Goal: Task Accomplishment & Management: Complete application form

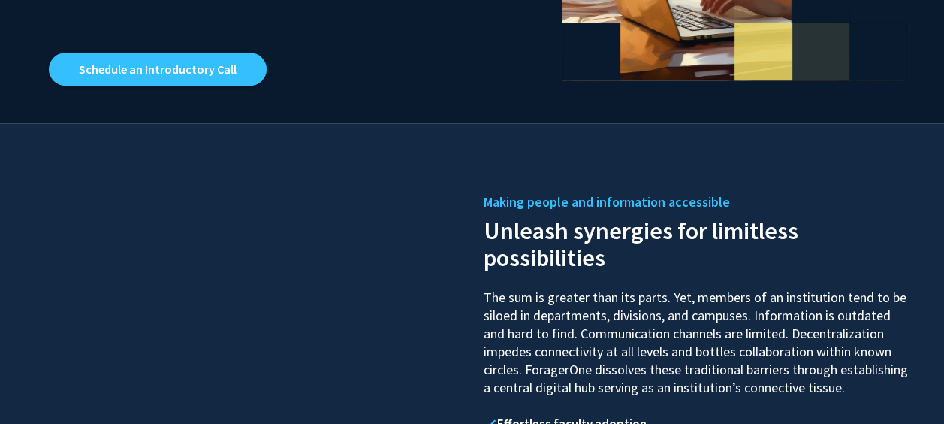
scroll to position [936, 0]
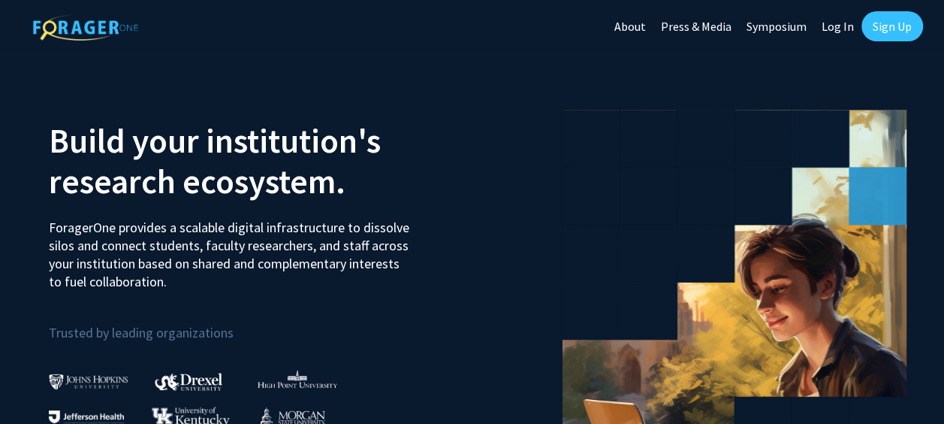
click at [847, 27] on link "Log In" at bounding box center [837, 26] width 47 height 53
select select
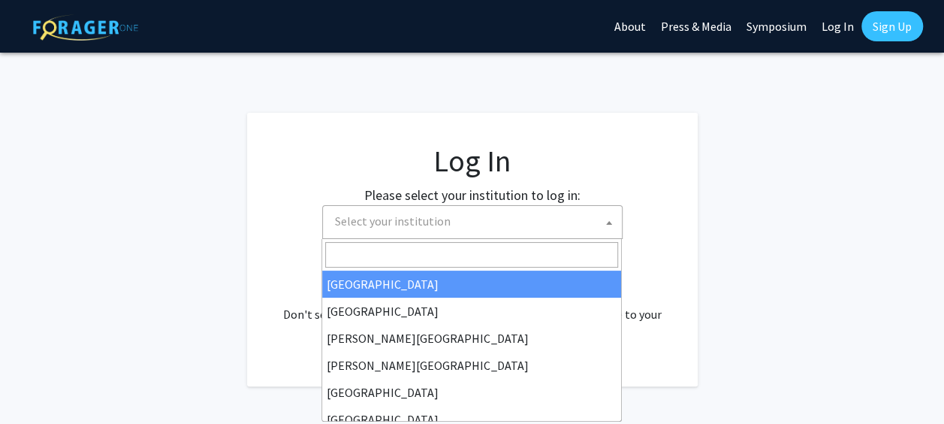
click at [511, 226] on span "Select your institution" at bounding box center [475, 221] width 293 height 31
type input "univer"
select select "34"
click at [505, 225] on span "Baylor University" at bounding box center [475, 221] width 293 height 31
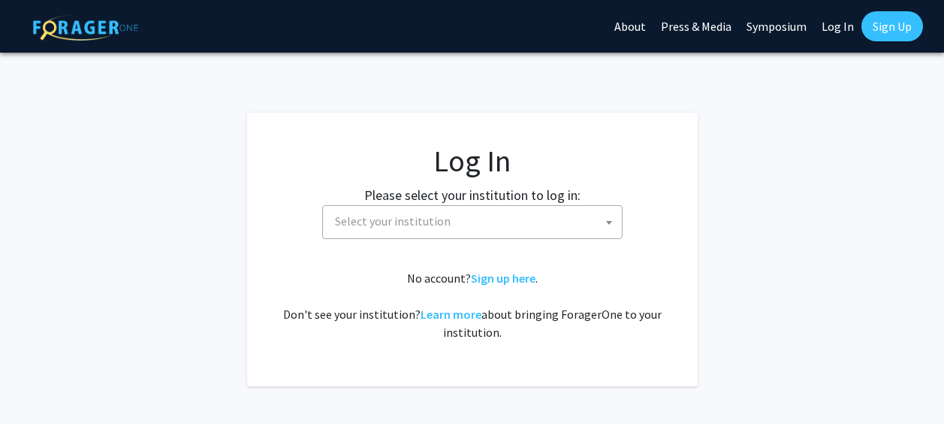
select select
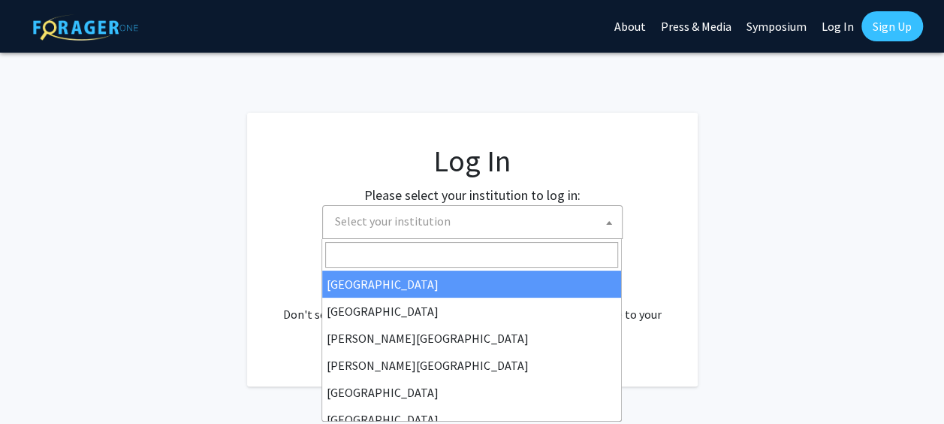
click at [460, 231] on span "Select your institution" at bounding box center [475, 221] width 293 height 31
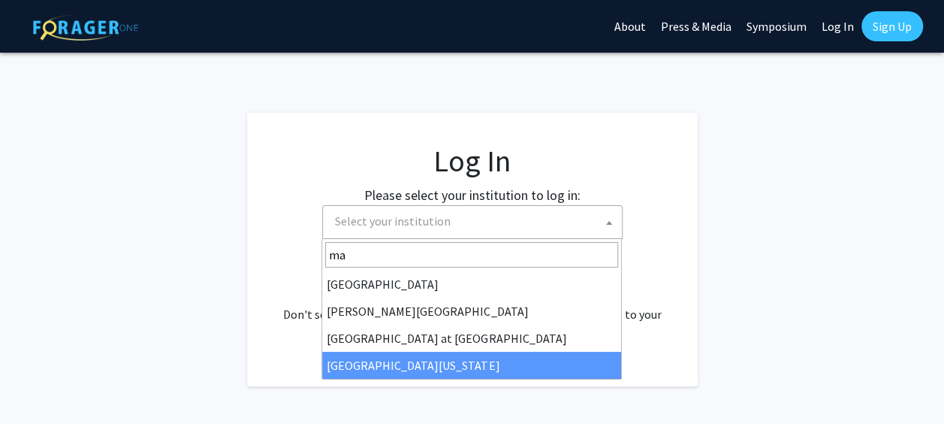
type input "ma"
select select "31"
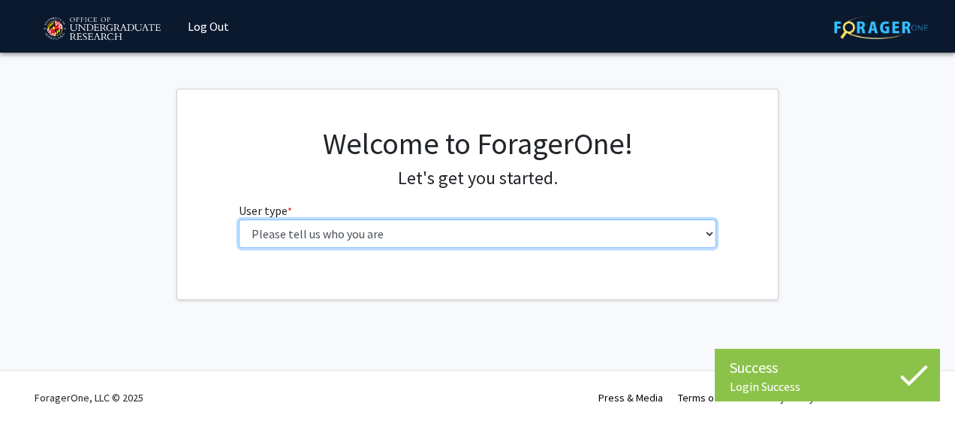
click at [523, 230] on select "Please tell us who you are Undergraduate Student Master's Student Doctoral Cand…" at bounding box center [478, 233] width 478 height 29
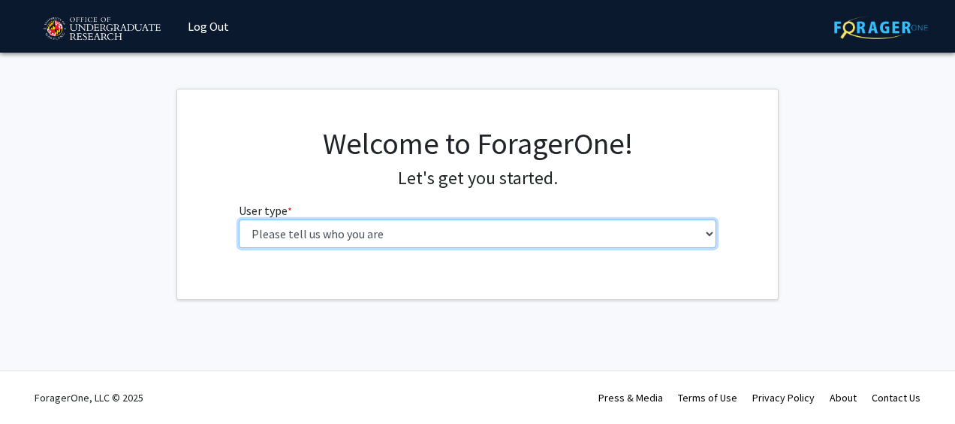
select select "1: undergrad"
click at [239, 219] on select "Please tell us who you are Undergraduate Student Master's Student Doctoral Cand…" at bounding box center [478, 233] width 478 height 29
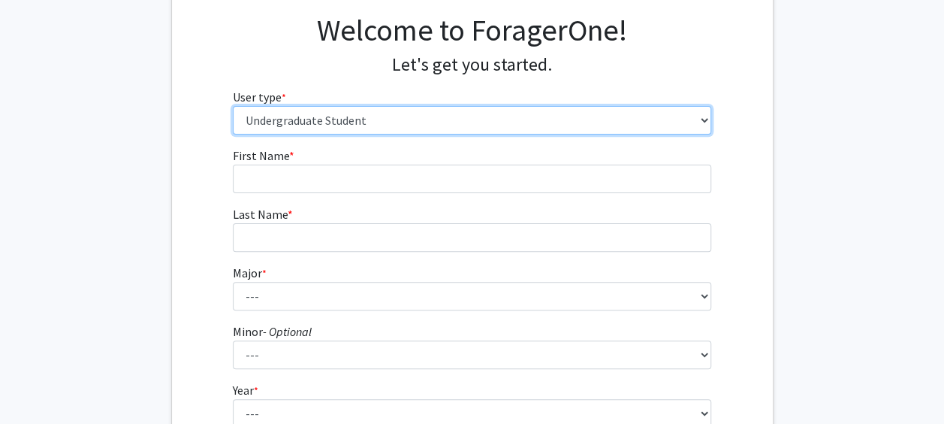
scroll to position [115, 0]
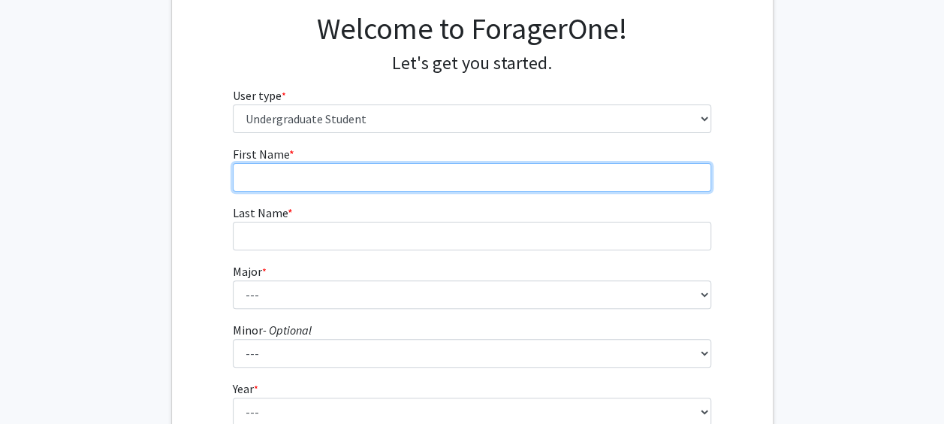
click at [509, 168] on input "First Name * required" at bounding box center [472, 177] width 478 height 29
type input "Zainab"
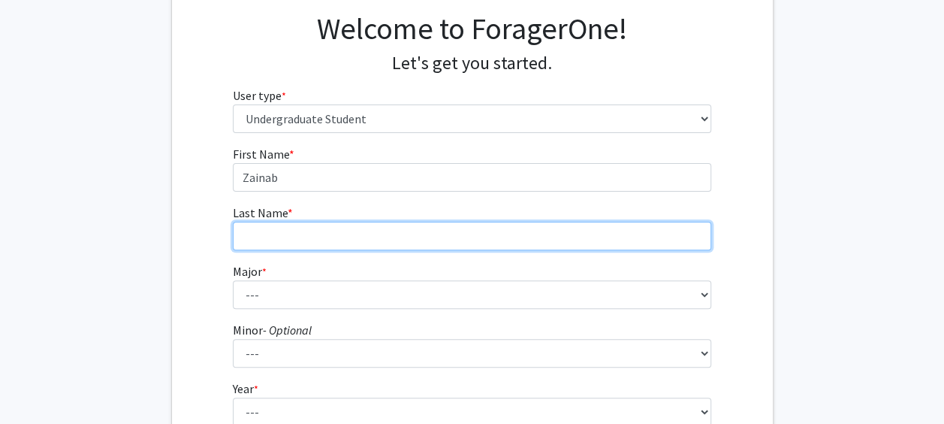
click at [562, 233] on input "Last Name * required" at bounding box center [472, 236] width 478 height 29
type input "Ali"
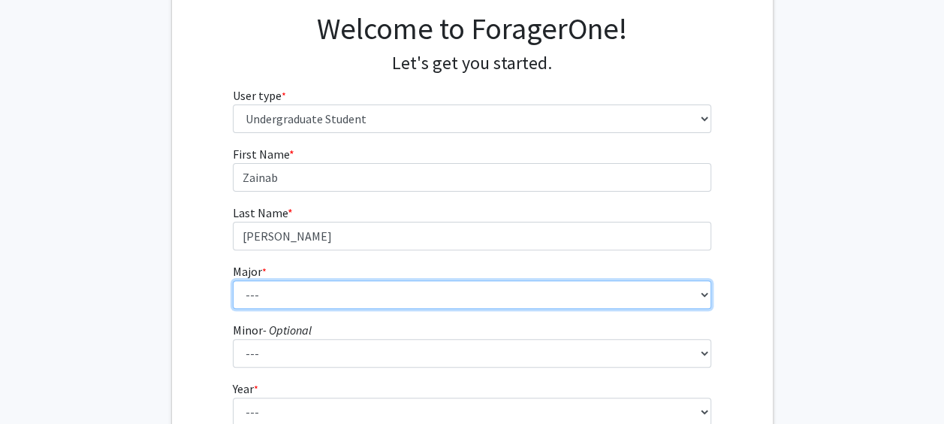
click at [580, 294] on select "--- Accounting Aerospace Engineering African American and Africana Studies Agri…" at bounding box center [472, 294] width 478 height 29
select select "85: 2386"
click at [233, 280] on select "--- Accounting Aerospace Engineering African American and Africana Studies Agri…" at bounding box center [472, 294] width 478 height 29
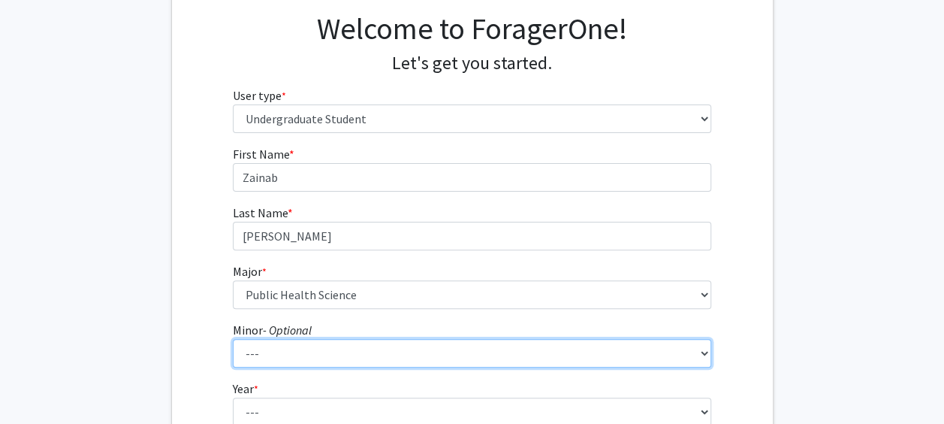
click at [375, 354] on select "--- Actuarial Mathematics Advanced Cybersecurity Experience for Students Africa…" at bounding box center [472, 353] width 478 height 29
select select "108: 1911"
click at [233, 339] on select "--- Actuarial Mathematics Advanced Cybersecurity Experience for Students Africa…" at bounding box center [472, 353] width 478 height 29
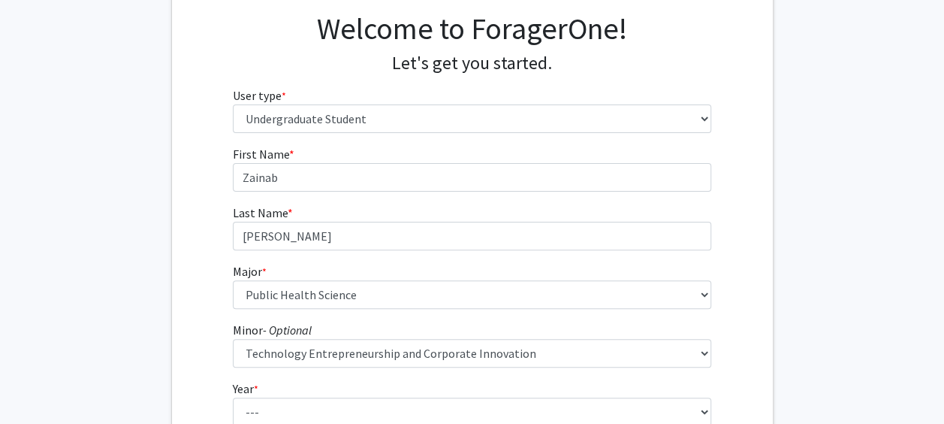
click at [813, 309] on fg-get-started "Welcome to ForagerOne! Let's get you started. User type * required Please tell …" at bounding box center [472, 270] width 944 height 593
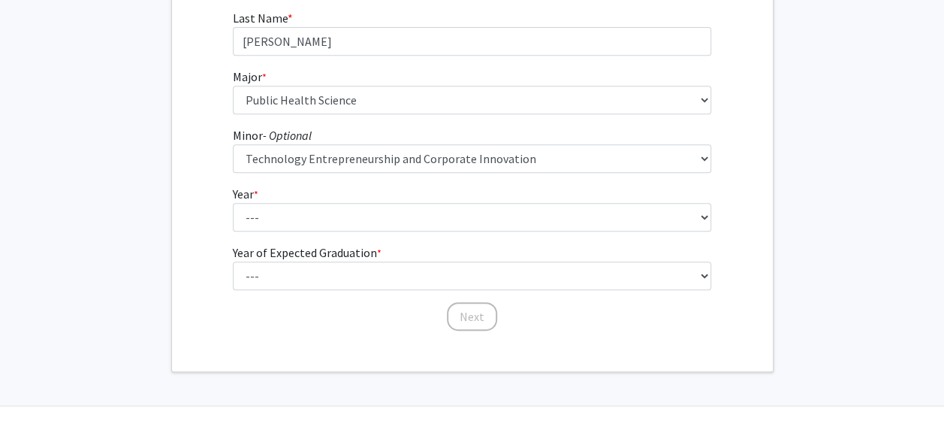
scroll to position [310, 0]
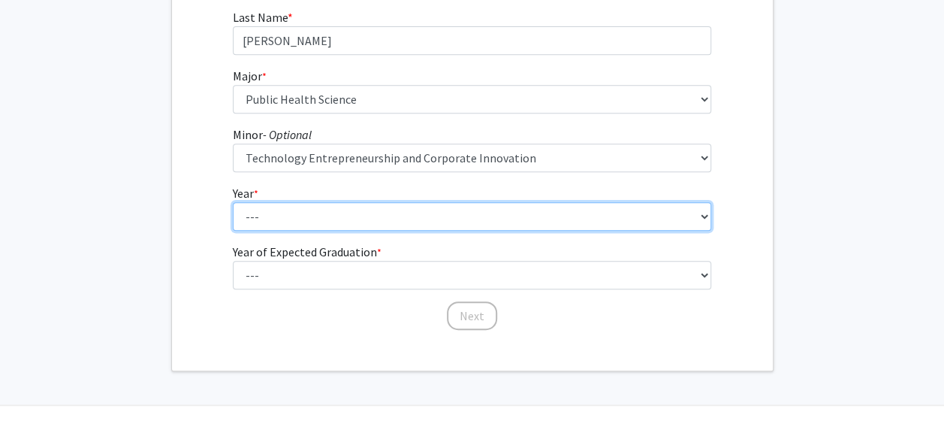
click at [687, 210] on select "--- First-year Sophomore Junior Senior Postbaccalaureate Certificate" at bounding box center [472, 216] width 478 height 29
select select "4: senior"
click at [233, 202] on select "--- First-year Sophomore Junior Senior Postbaccalaureate Certificate" at bounding box center [472, 216] width 478 height 29
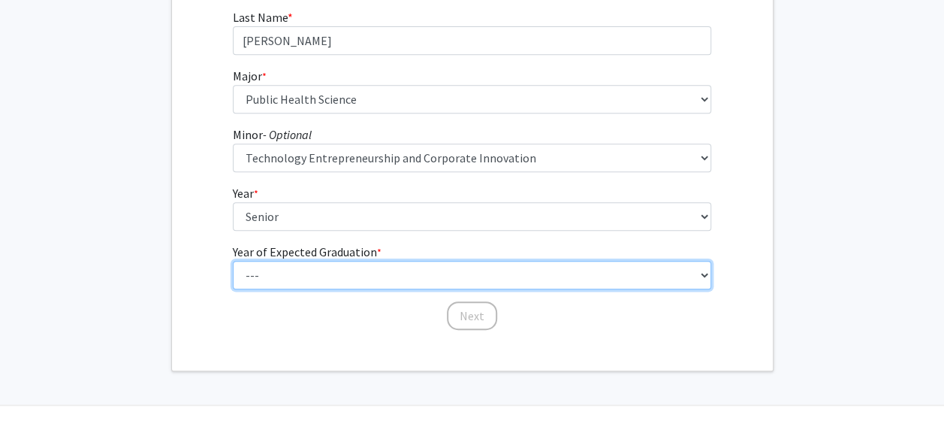
click at [547, 263] on select "--- 2025 2026 2027 2028 2029 2030 2031 2032 2033 2034" at bounding box center [472, 275] width 478 height 29
select select "2: 2026"
click at [233, 261] on select "--- 2025 2026 2027 2028 2029 2030 2031 2032 2033 2034" at bounding box center [472, 275] width 478 height 29
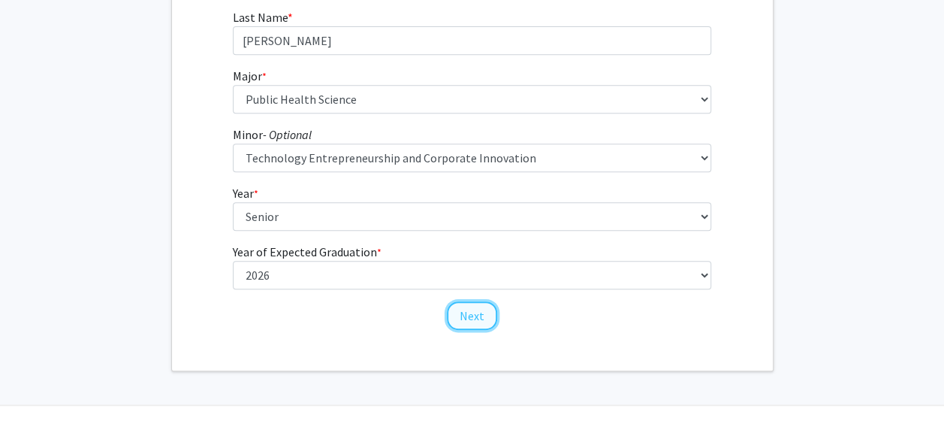
click at [482, 317] on button "Next" at bounding box center [472, 315] width 50 height 29
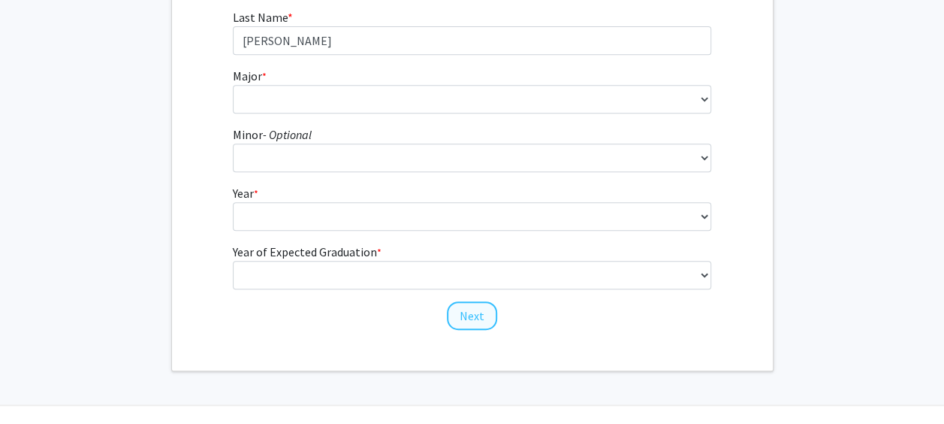
scroll to position [0, 0]
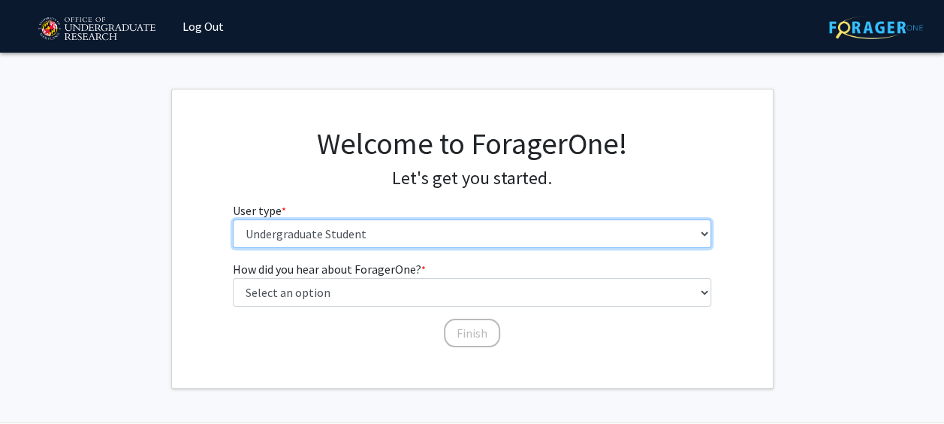
click at [515, 236] on select "Please tell us who you are Undergraduate Student Master's Student Doctoral Cand…" at bounding box center [472, 233] width 478 height 29
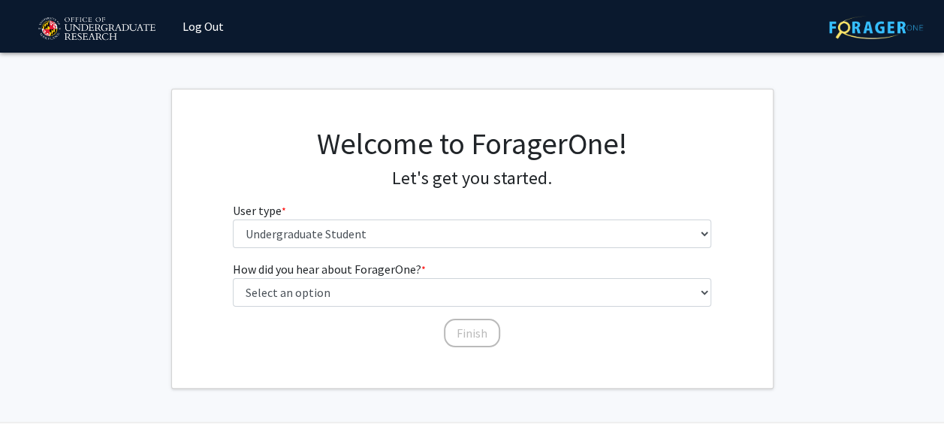
click at [796, 266] on fg-get-started "Welcome to ForagerOne! Let's get you started. User type * required Please tell …" at bounding box center [472, 239] width 944 height 300
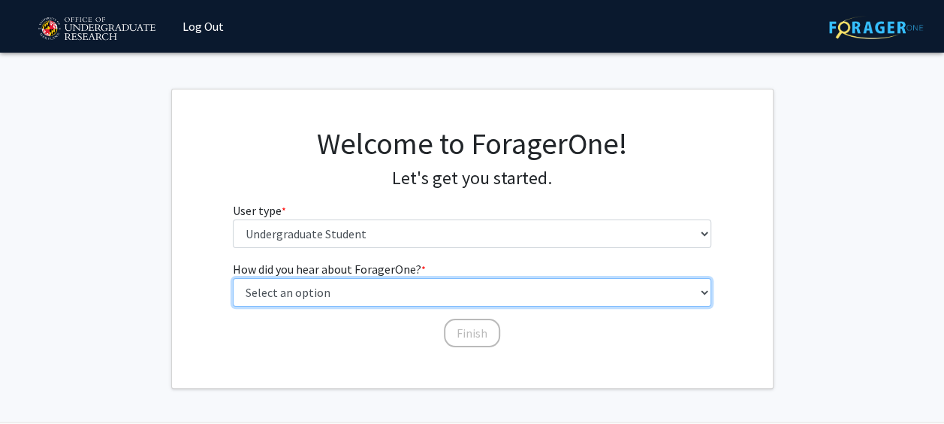
click at [635, 300] on select "Select an option Peer/student recommendation Faculty/staff recommendation Unive…" at bounding box center [472, 292] width 478 height 29
select select "4: university_email"
click at [233, 278] on select "Select an option Peer/student recommendation Faculty/staff recommendation Unive…" at bounding box center [472, 292] width 478 height 29
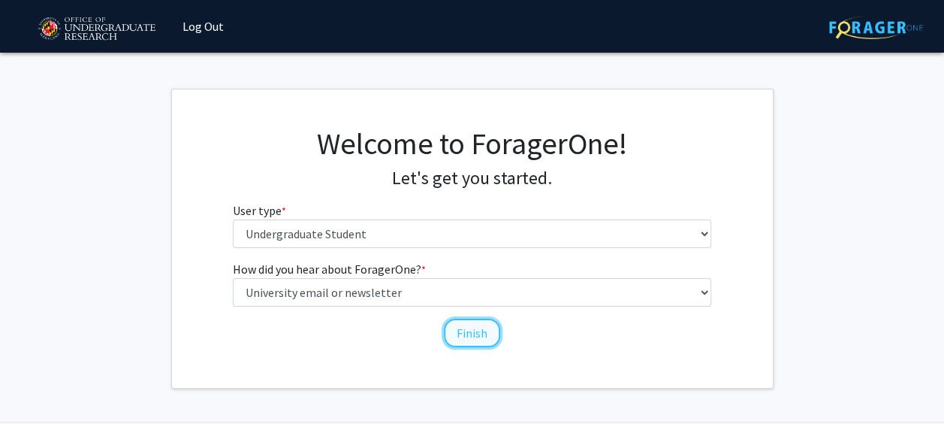
click at [476, 324] on button "Finish" at bounding box center [472, 332] width 56 height 29
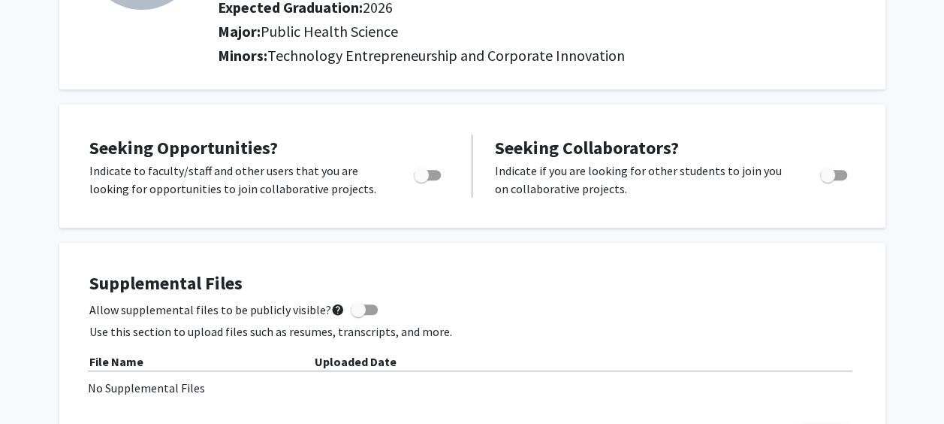
scroll to position [204, 0]
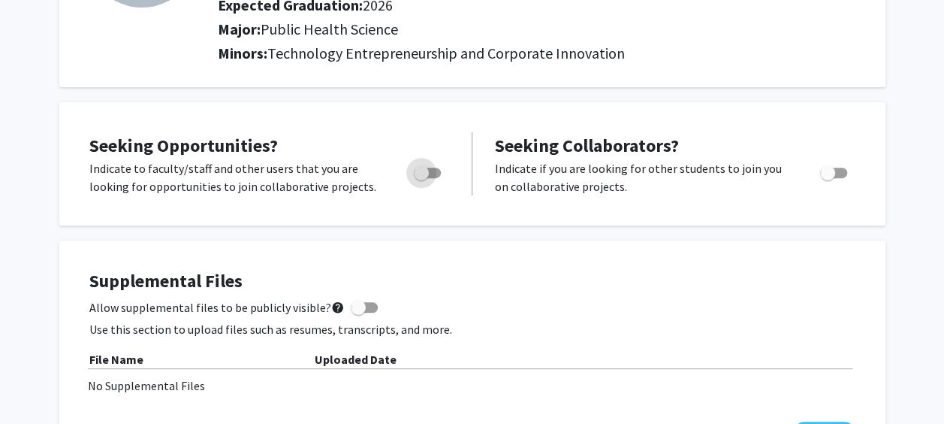
click at [427, 177] on span "Toggle" at bounding box center [421, 172] width 15 height 15
click at [421, 178] on input "Are you actively seeking opportunities?" at bounding box center [421, 178] width 1 height 1
checkbox input "true"
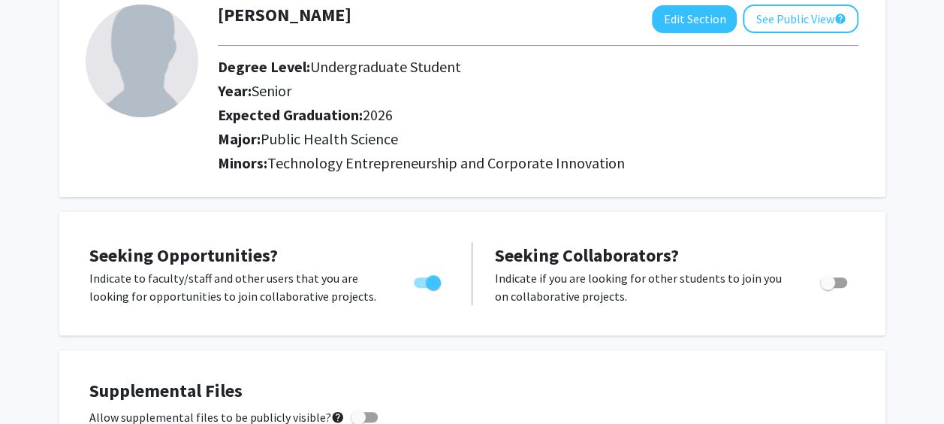
scroll to position [0, 0]
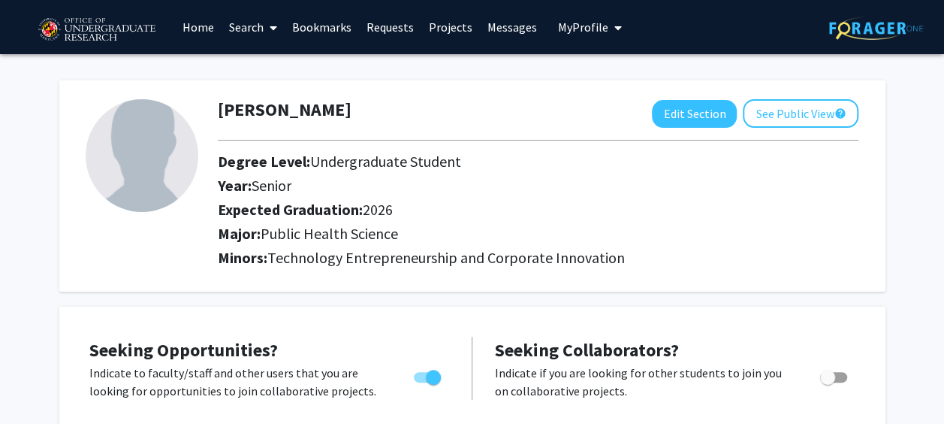
click at [444, 33] on link "Projects" at bounding box center [450, 27] width 59 height 53
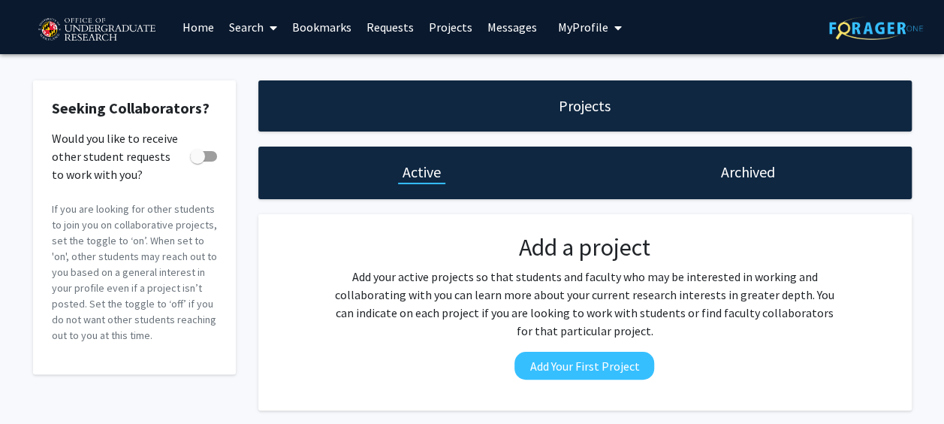
click at [210, 32] on link "Home" at bounding box center [198, 27] width 47 height 53
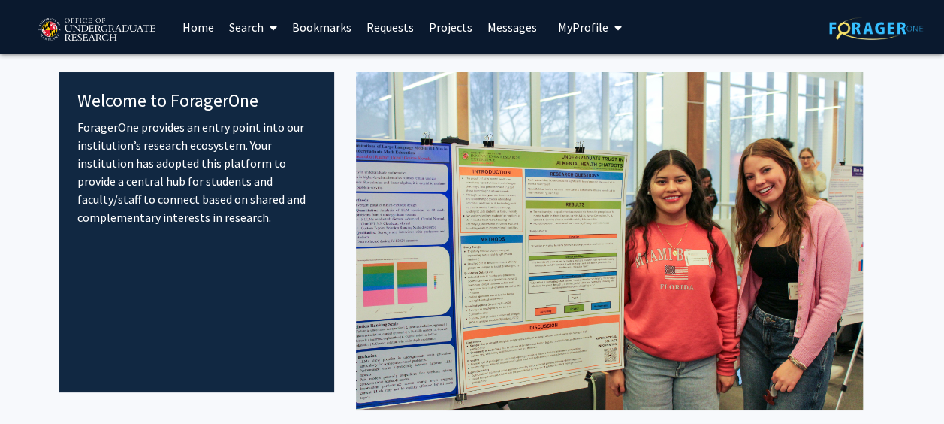
click at [250, 29] on link "Search" at bounding box center [253, 27] width 63 height 53
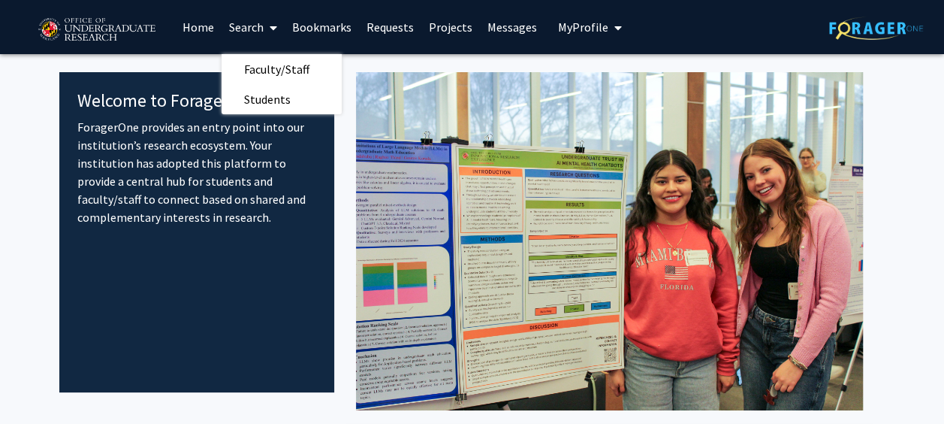
click at [198, 280] on div "Welcome to ForagerOne ForagerOne provides an entry point into our institution’s…" at bounding box center [197, 232] width 276 height 320
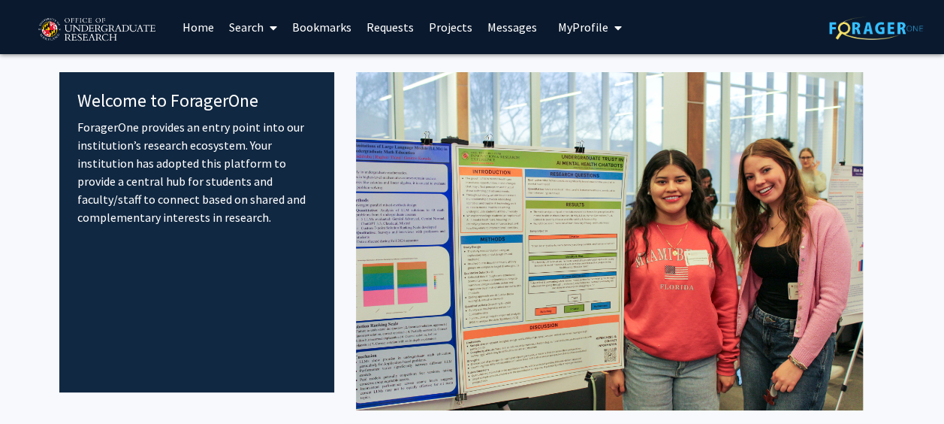
click at [251, 18] on link "Search" at bounding box center [253, 27] width 63 height 53
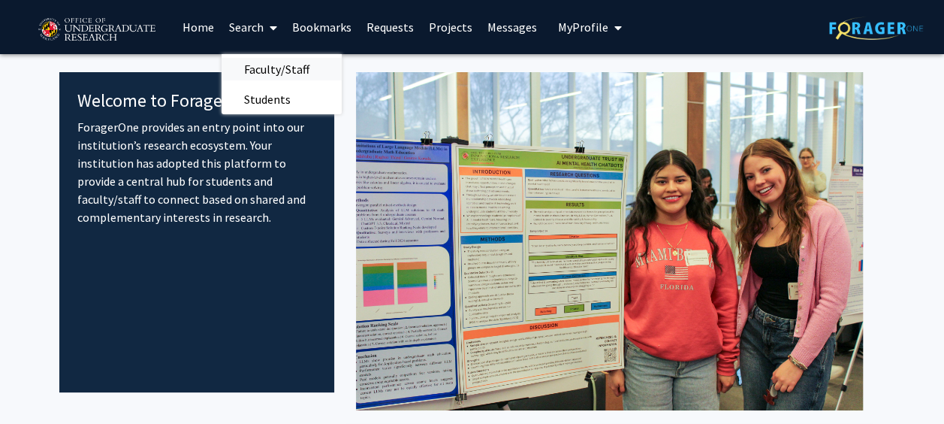
click at [265, 68] on span "Faculty/Staff" at bounding box center [277, 69] width 110 height 30
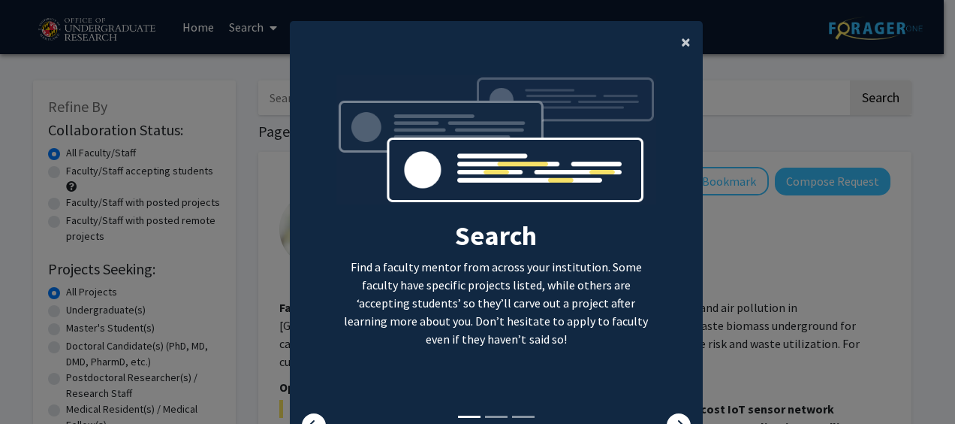
click at [681, 39] on span "×" at bounding box center [686, 41] width 10 height 23
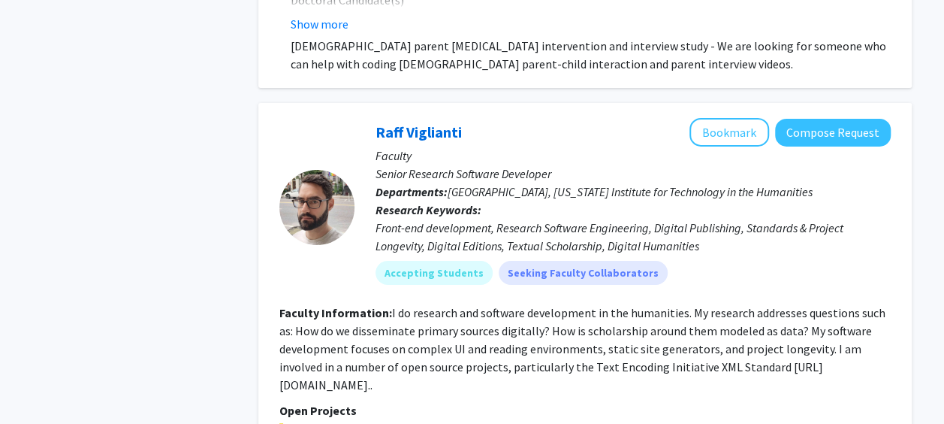
scroll to position [2429, 0]
